Goal: Book appointment/travel/reservation

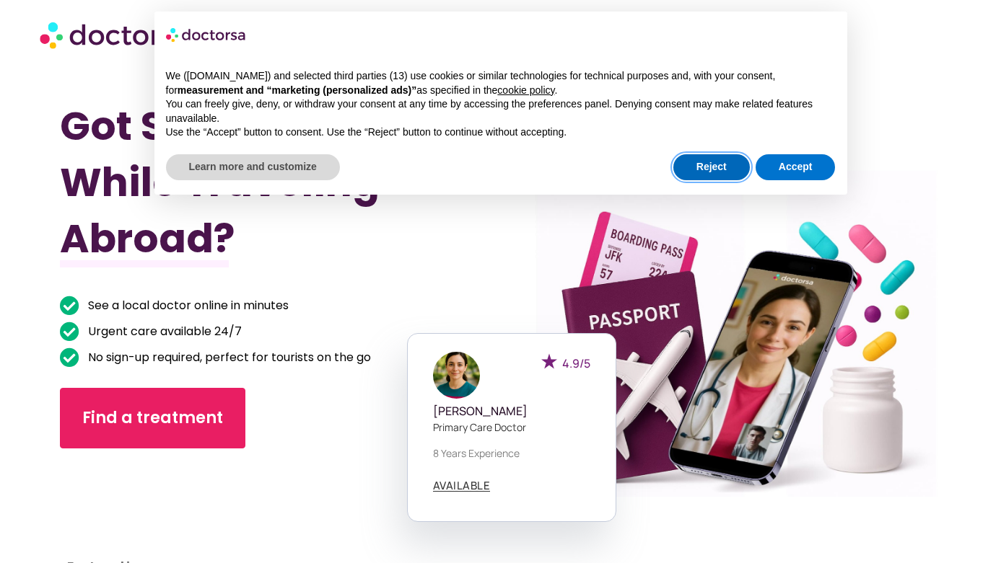
click at [703, 162] on button "Reject" at bounding box center [711, 167] width 76 height 26
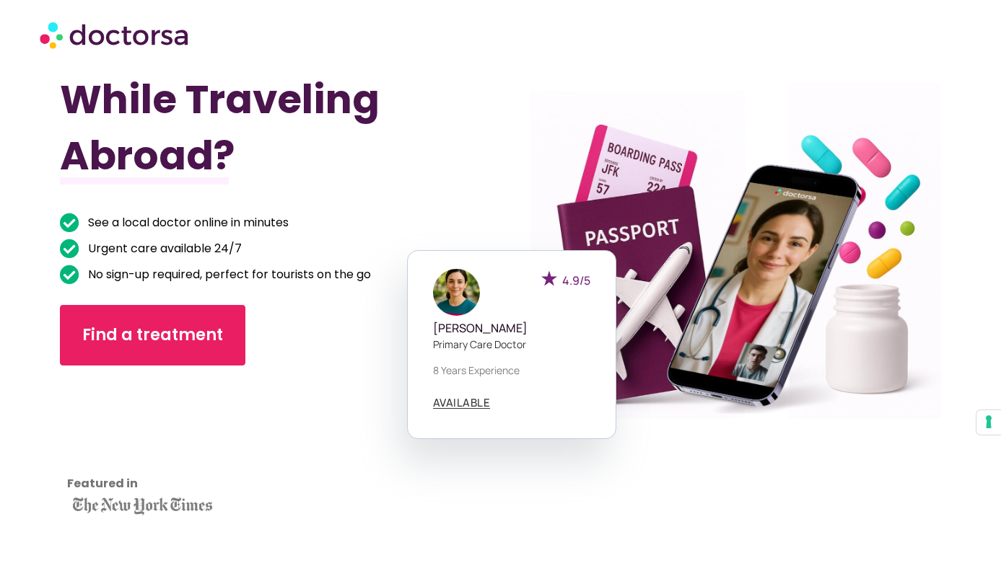
scroll to position [470, 0]
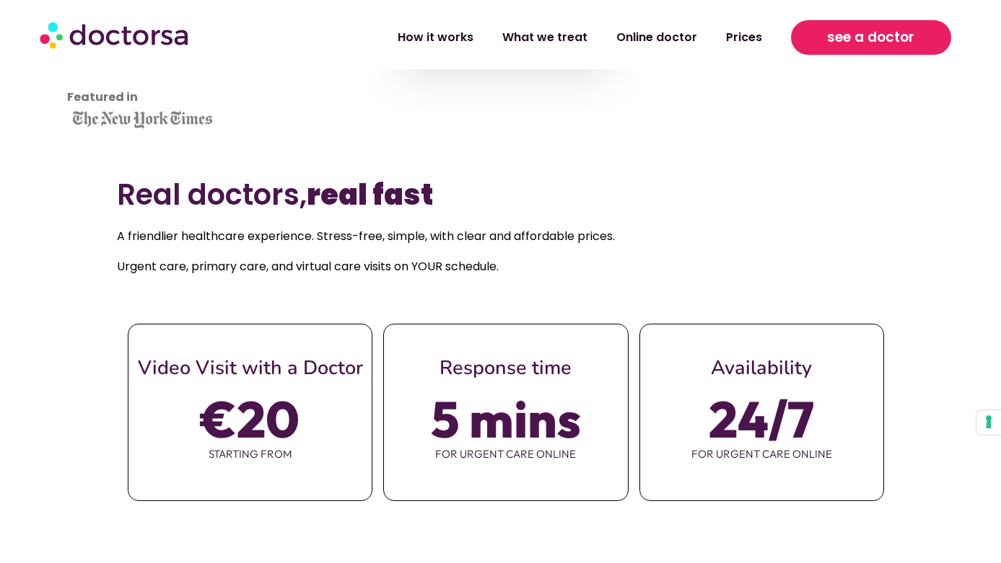
click at [846, 44] on span "see a doctor" at bounding box center [870, 37] width 87 height 23
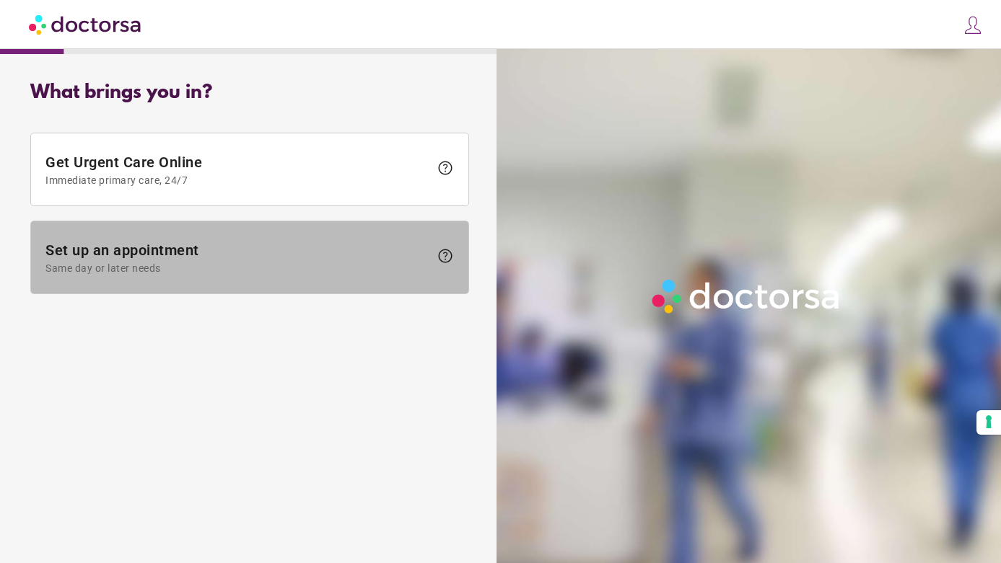
click at [250, 270] on span "Same day or later needs" at bounding box center [237, 269] width 384 height 12
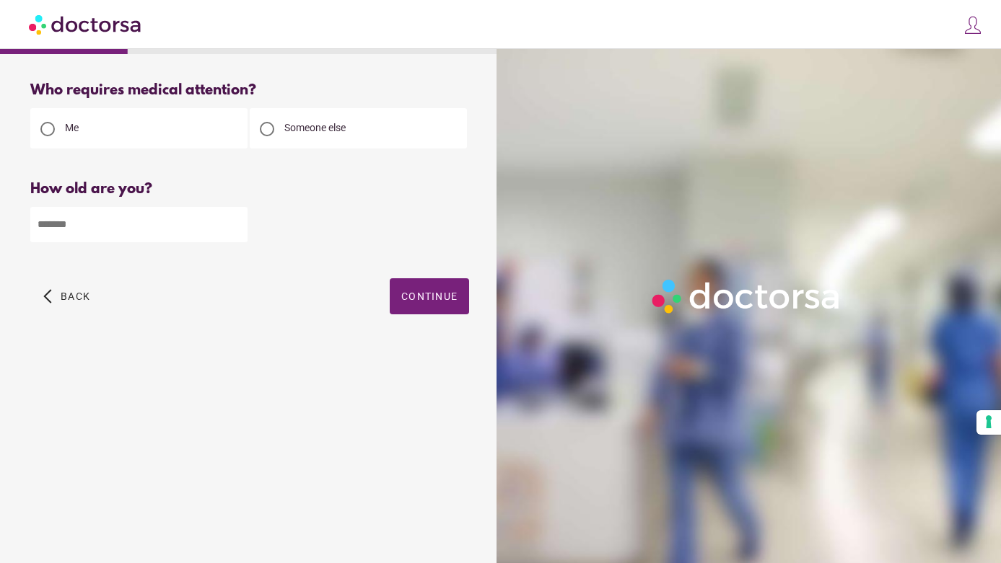
click at [266, 130] on div at bounding box center [267, 129] width 14 height 14
click at [97, 239] on input "number" at bounding box center [138, 224] width 217 height 35
type input "**"
click at [416, 298] on span "Continue" at bounding box center [429, 297] width 56 height 12
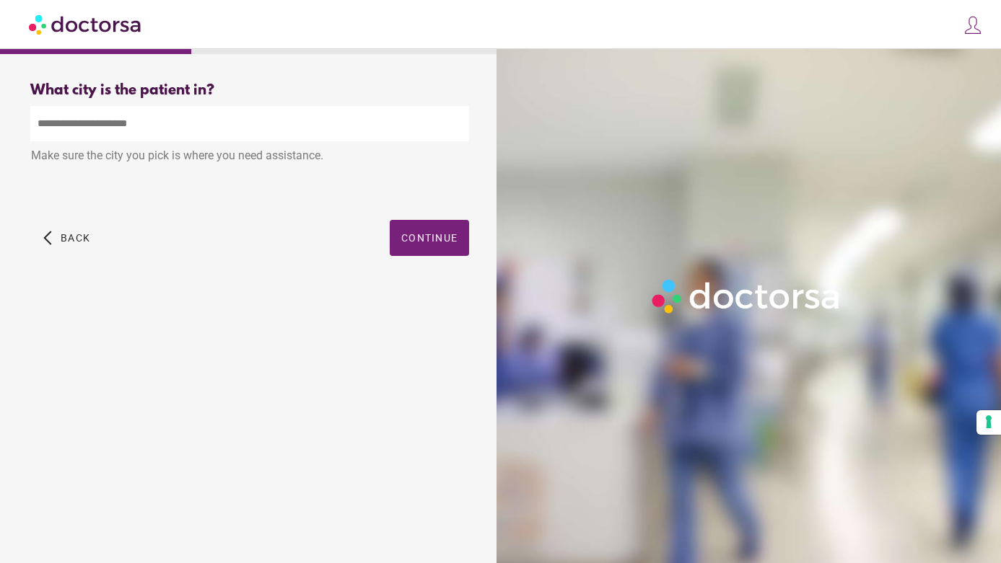
click at [977, 22] on img at bounding box center [972, 25] width 20 height 20
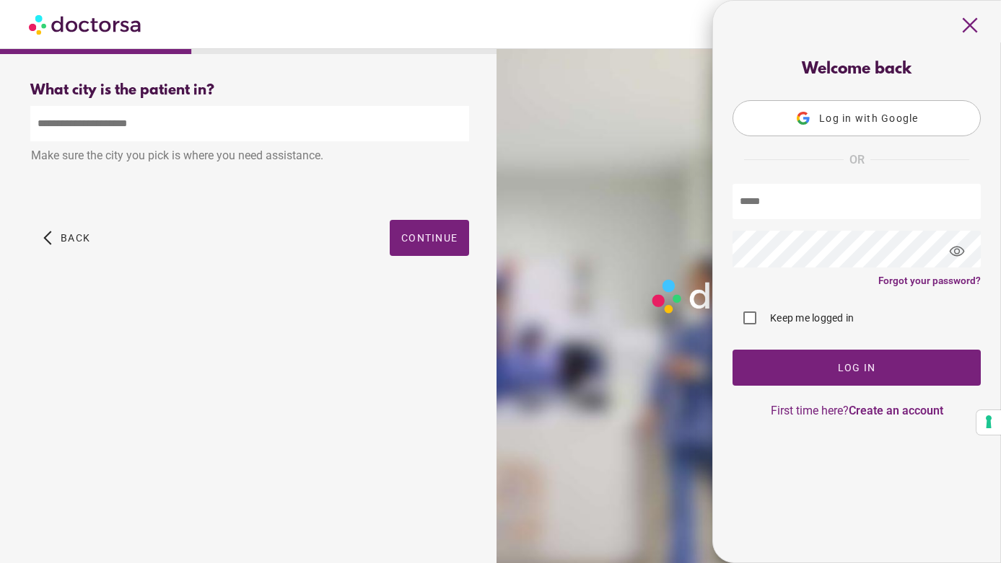
type input "**********"
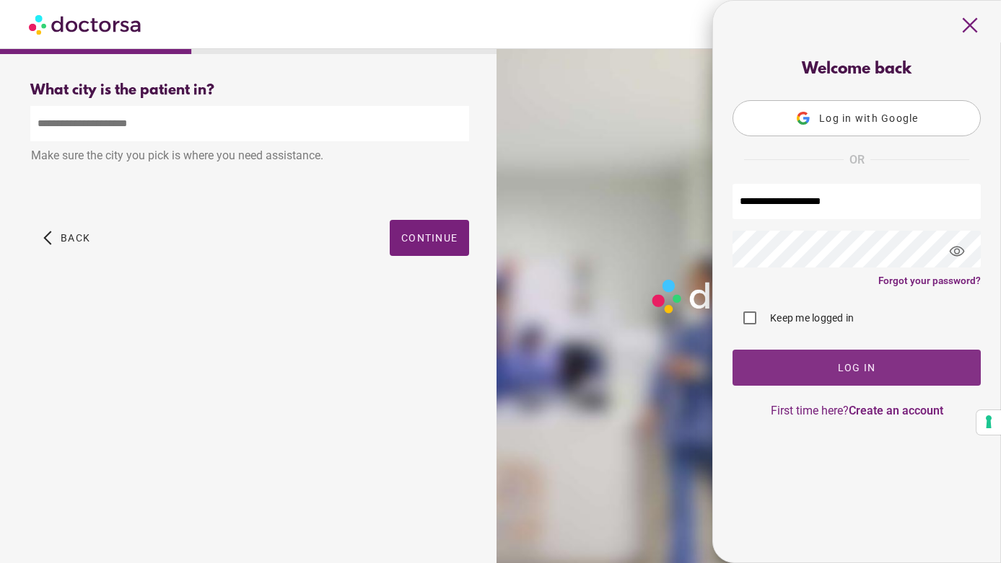
click at [795, 380] on span "button" at bounding box center [856, 368] width 248 height 36
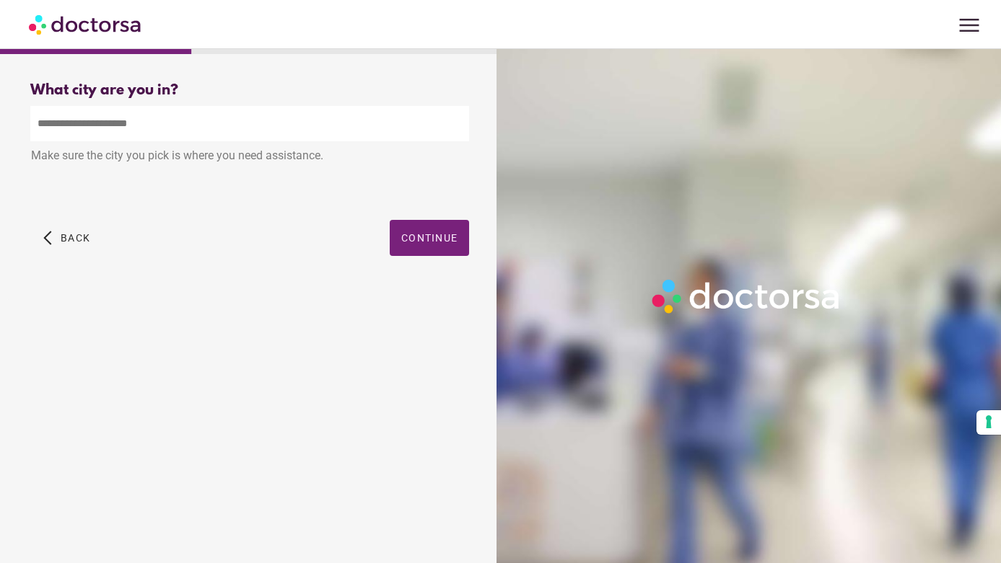
click at [960, 27] on span "menu" at bounding box center [968, 25] width 27 height 27
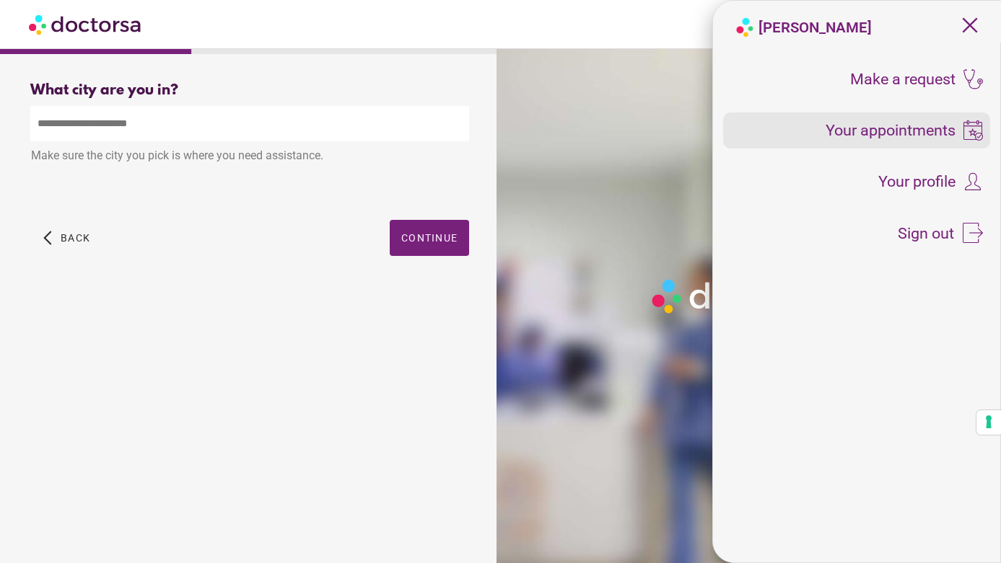
click at [905, 133] on span "Your appointments" at bounding box center [890, 131] width 130 height 16
